Goal: Task Accomplishment & Management: Use online tool/utility

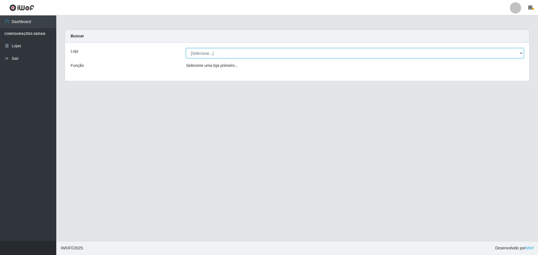
click at [200, 50] on select "[Selecione...] Extrabom - Loja 57 Anchieta" at bounding box center [355, 53] width 338 height 10
select select "470"
click at [186, 48] on select "[Selecione...] Extrabom - Loja 57 Anchieta" at bounding box center [355, 53] width 338 height 10
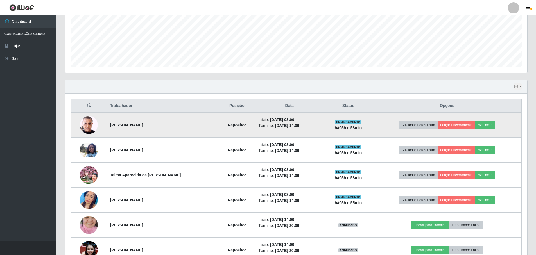
scroll to position [218, 0]
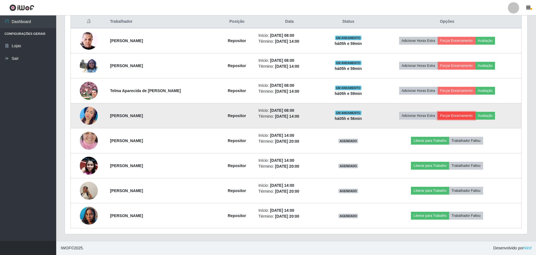
click at [451, 114] on button "Forçar Encerramento" at bounding box center [457, 116] width 38 height 8
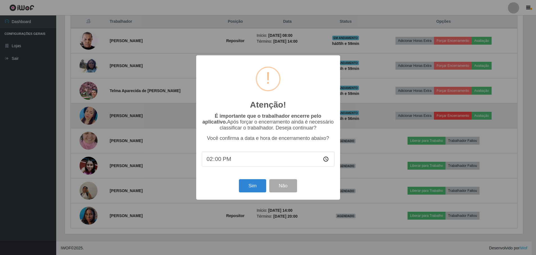
scroll to position [117, 460]
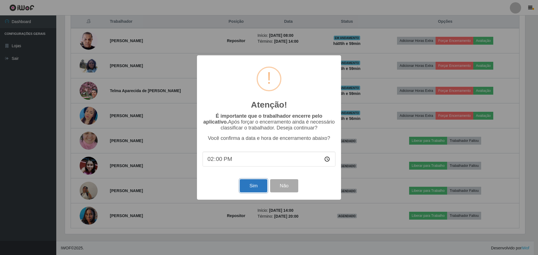
click at [245, 189] on button "Sim" at bounding box center [253, 185] width 27 height 13
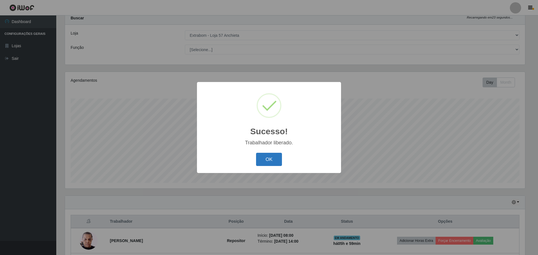
click at [269, 160] on button "OK" at bounding box center [269, 159] width 26 height 13
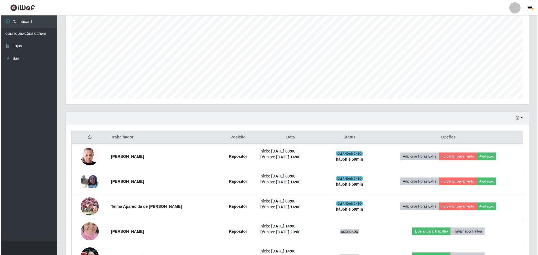
scroll to position [159, 0]
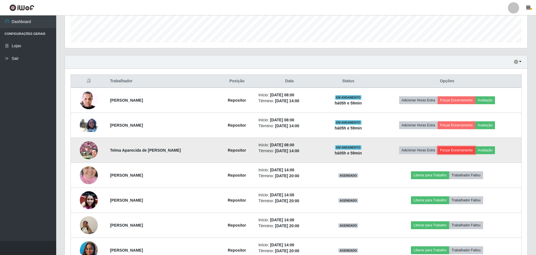
click at [454, 152] on button "Forçar Encerramento" at bounding box center [457, 151] width 38 height 8
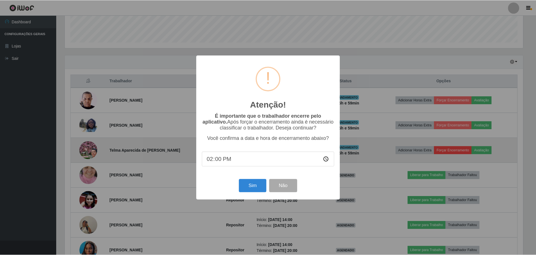
scroll to position [117, 460]
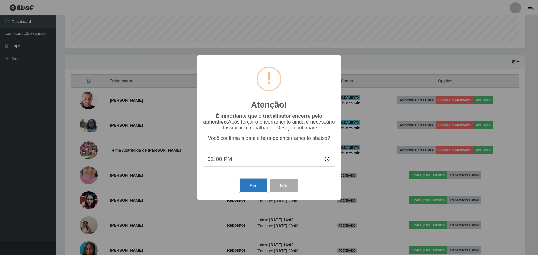
click at [257, 182] on button "Sim" at bounding box center [253, 185] width 27 height 13
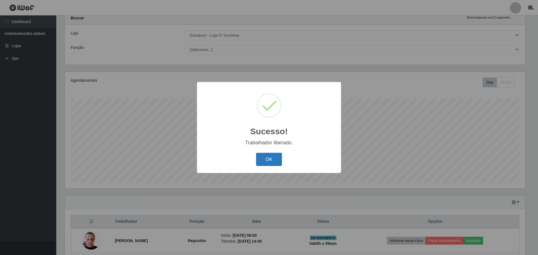
click at [274, 160] on button "OK" at bounding box center [269, 159] width 26 height 13
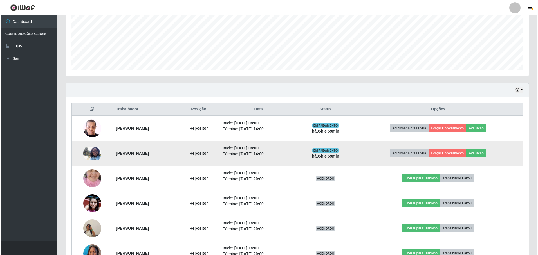
scroll to position [168, 0]
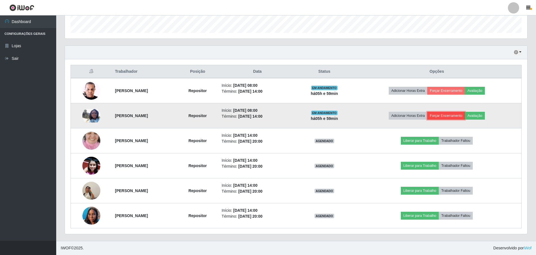
click at [449, 116] on button "Forçar Encerramento" at bounding box center [447, 116] width 38 height 8
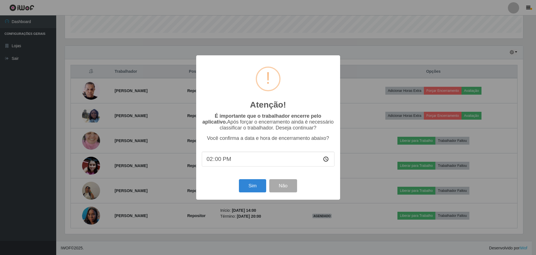
scroll to position [117, 460]
click at [258, 189] on button "Sim" at bounding box center [253, 185] width 27 height 13
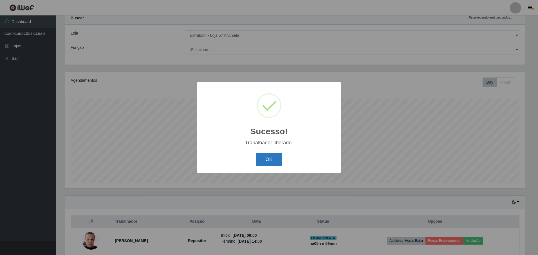
click at [260, 164] on button "OK" at bounding box center [269, 159] width 26 height 13
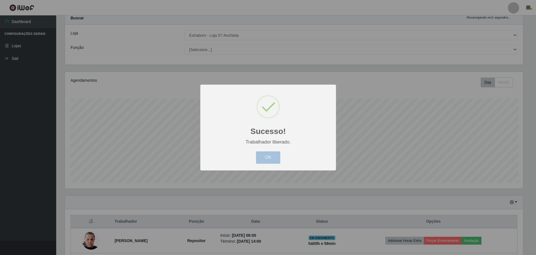
scroll to position [0, 0]
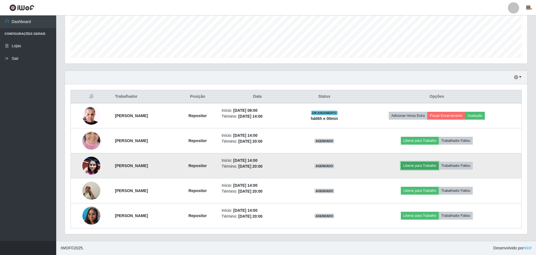
click at [423, 166] on button "Liberar para Trabalho" at bounding box center [420, 166] width 38 height 8
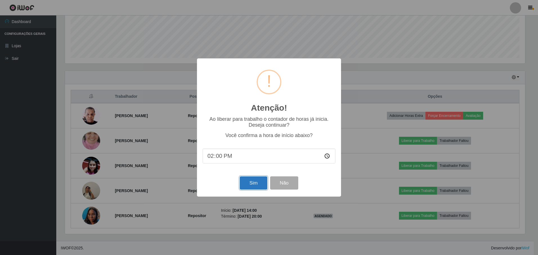
click at [251, 184] on button "Sim" at bounding box center [253, 183] width 27 height 13
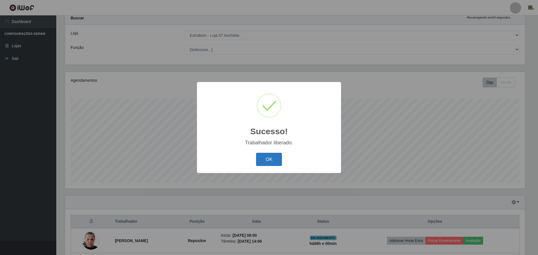
click at [281, 158] on button "OK" at bounding box center [269, 159] width 26 height 13
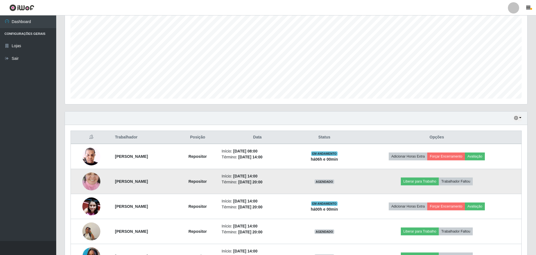
scroll to position [143, 0]
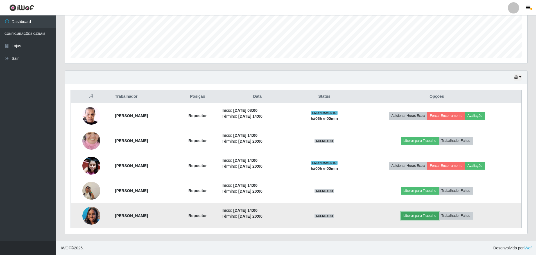
click at [437, 216] on button "Liberar para Trabalho" at bounding box center [420, 216] width 38 height 8
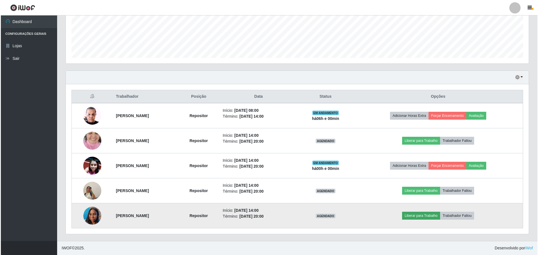
scroll to position [117, 460]
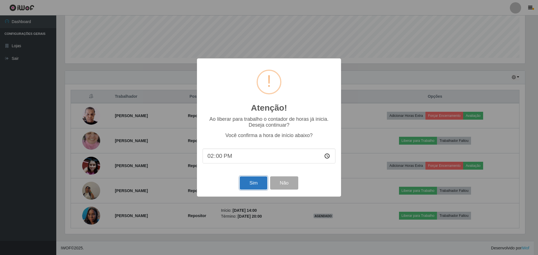
click at [253, 183] on button "Sim" at bounding box center [253, 183] width 27 height 13
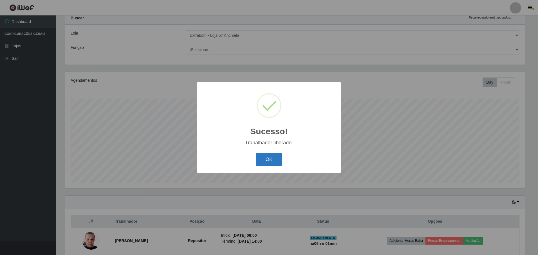
click at [267, 161] on button "OK" at bounding box center [269, 159] width 26 height 13
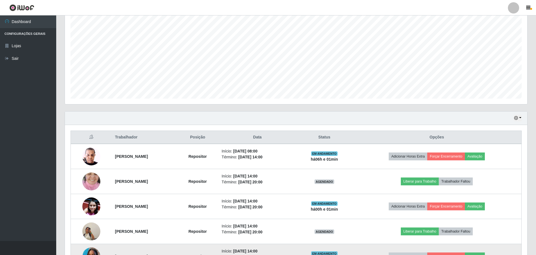
scroll to position [143, 0]
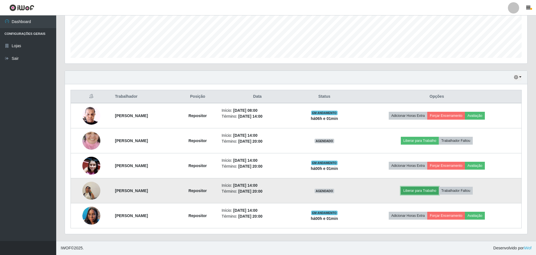
click at [439, 189] on button "Liberar para Trabalho" at bounding box center [420, 191] width 38 height 8
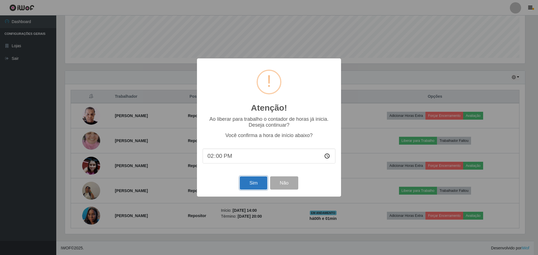
click at [257, 185] on button "Sim" at bounding box center [253, 183] width 27 height 13
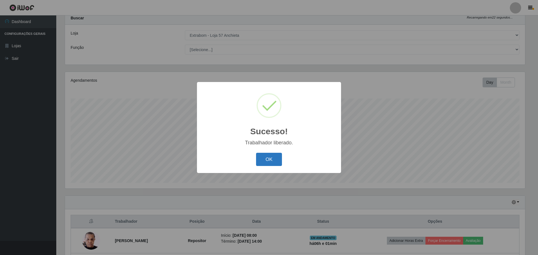
click at [267, 163] on button "OK" at bounding box center [269, 159] width 26 height 13
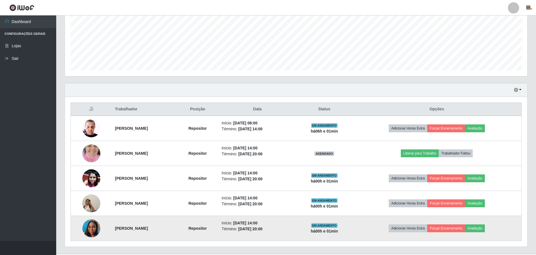
scroll to position [143, 0]
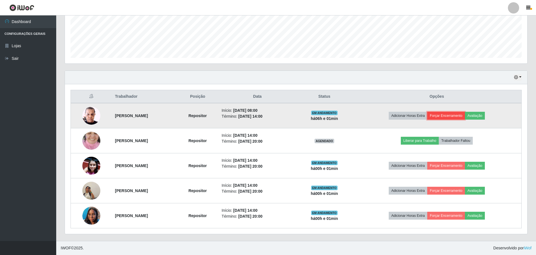
click at [455, 115] on button "Forçar Encerramento" at bounding box center [447, 116] width 38 height 8
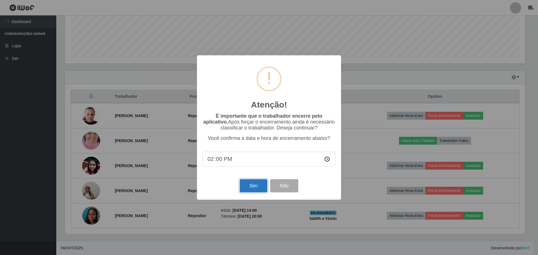
click at [248, 188] on button "Sim" at bounding box center [253, 185] width 27 height 13
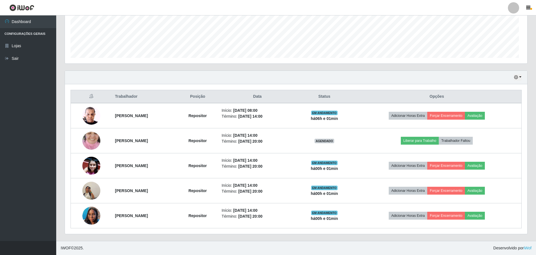
scroll to position [117, 463]
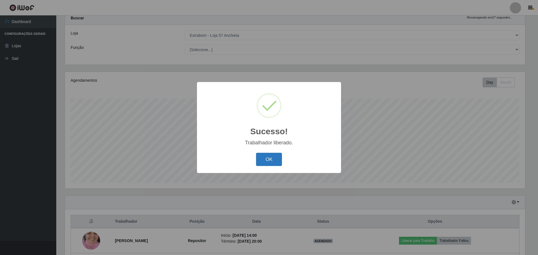
click at [268, 164] on button "OK" at bounding box center [269, 159] width 26 height 13
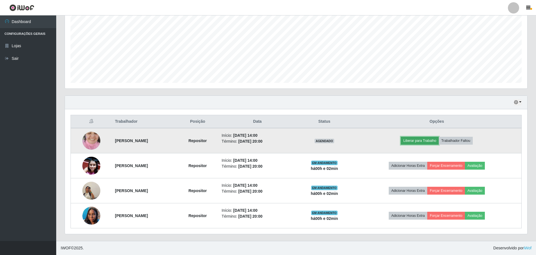
click at [425, 140] on button "Liberar para Trabalho" at bounding box center [420, 141] width 38 height 8
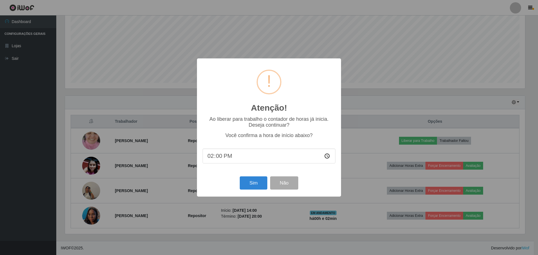
click at [218, 158] on input "14:00" at bounding box center [269, 156] width 133 height 15
type input "14:02"
click at [247, 187] on button "Sim" at bounding box center [253, 183] width 27 height 13
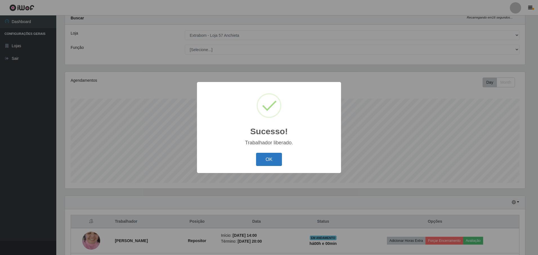
click at [264, 158] on button "OK" at bounding box center [269, 159] width 26 height 13
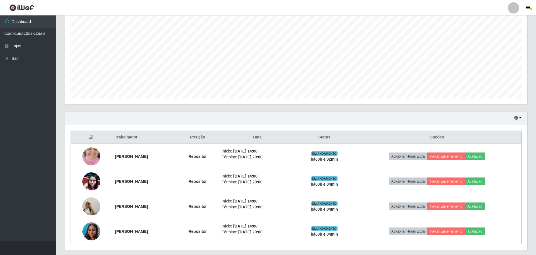
scroll to position [118, 0]
